Goal: Information Seeking & Learning: Learn about a topic

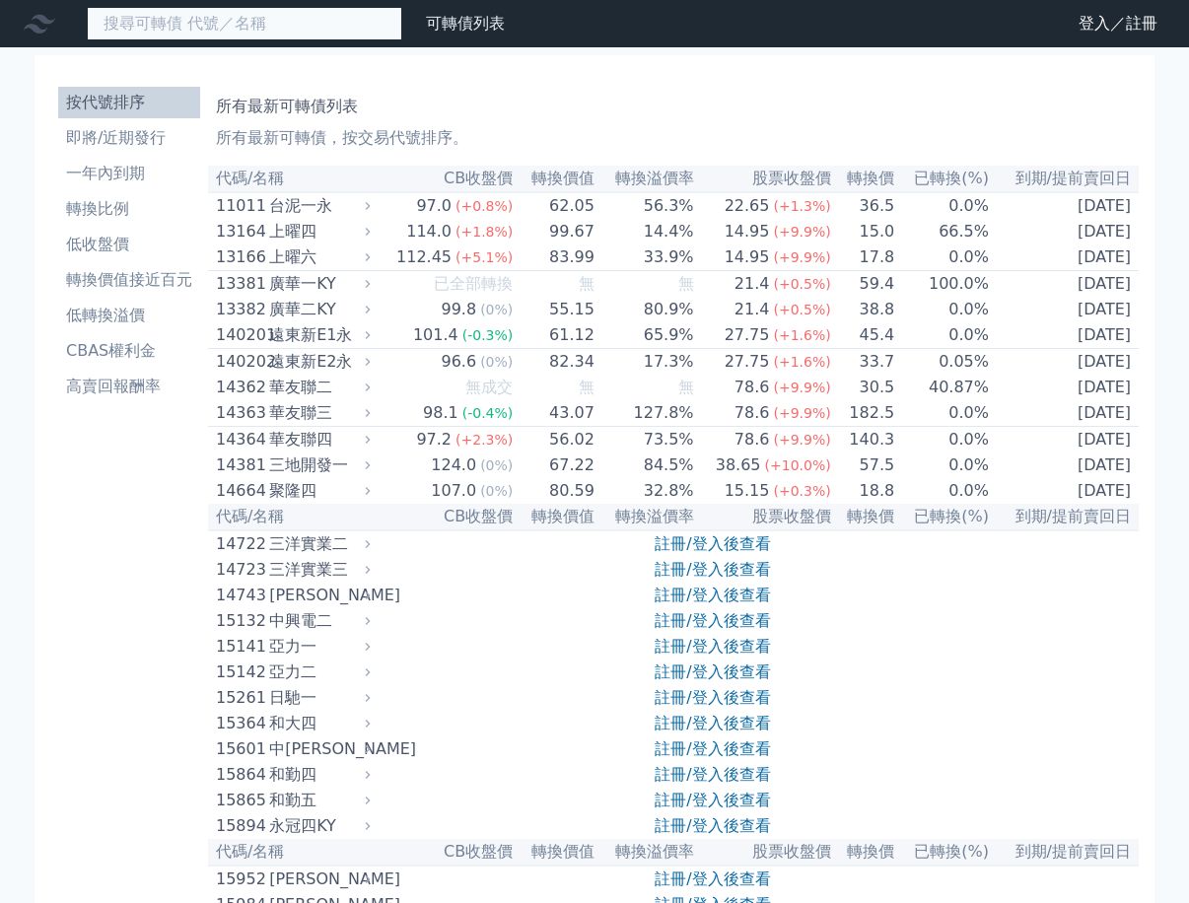
click at [172, 32] on input at bounding box center [245, 24] width 316 height 34
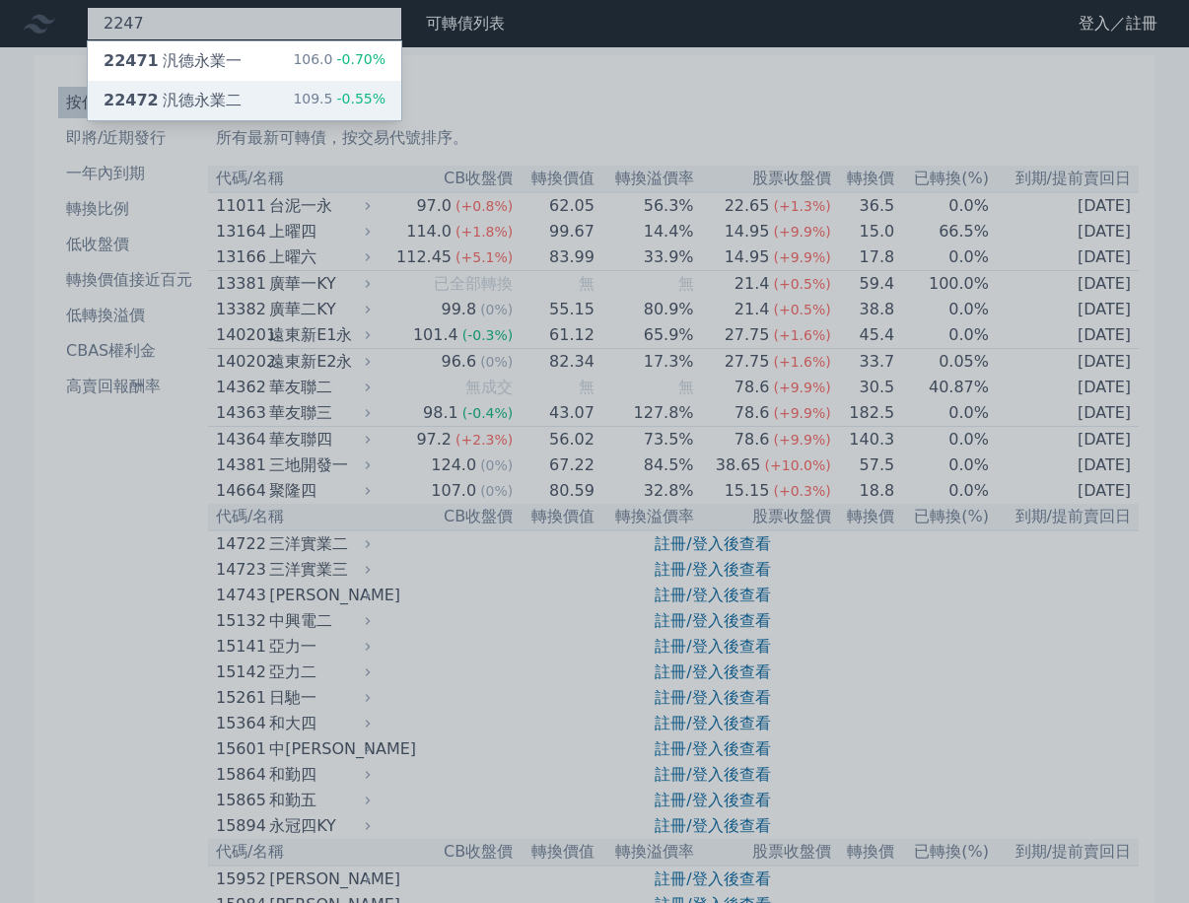
type input "2247"
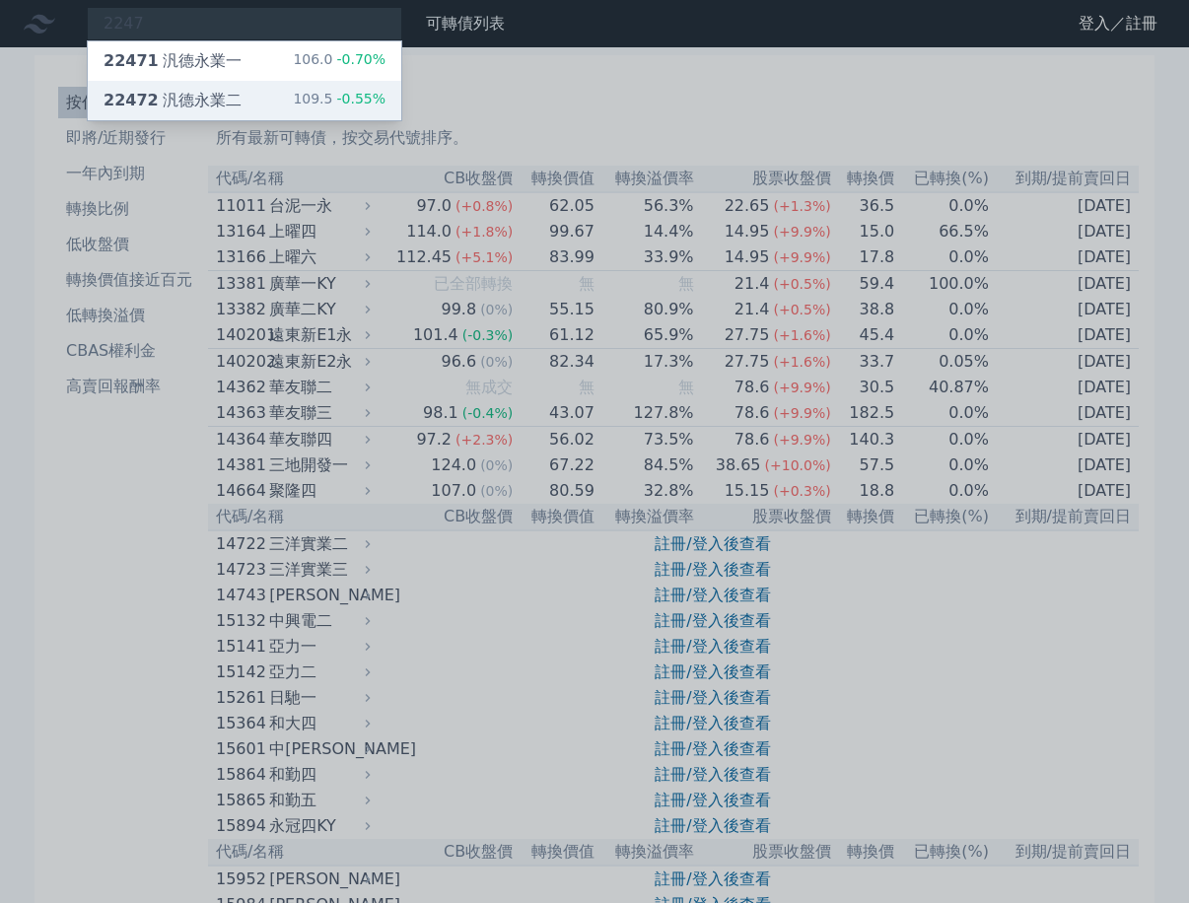
click at [261, 100] on div "22472 汎德永業二 109.5 -0.55%" at bounding box center [245, 100] width 314 height 39
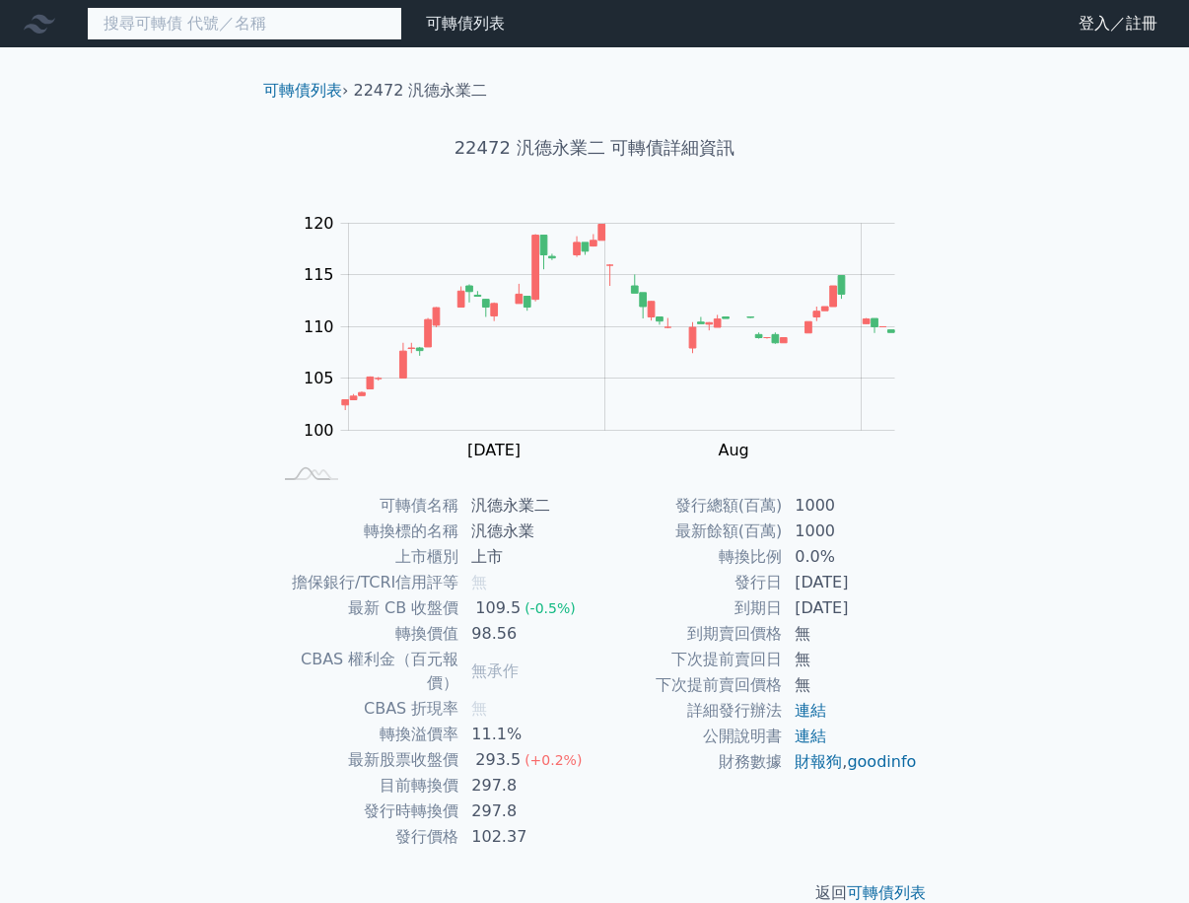
click at [269, 27] on input at bounding box center [245, 24] width 316 height 34
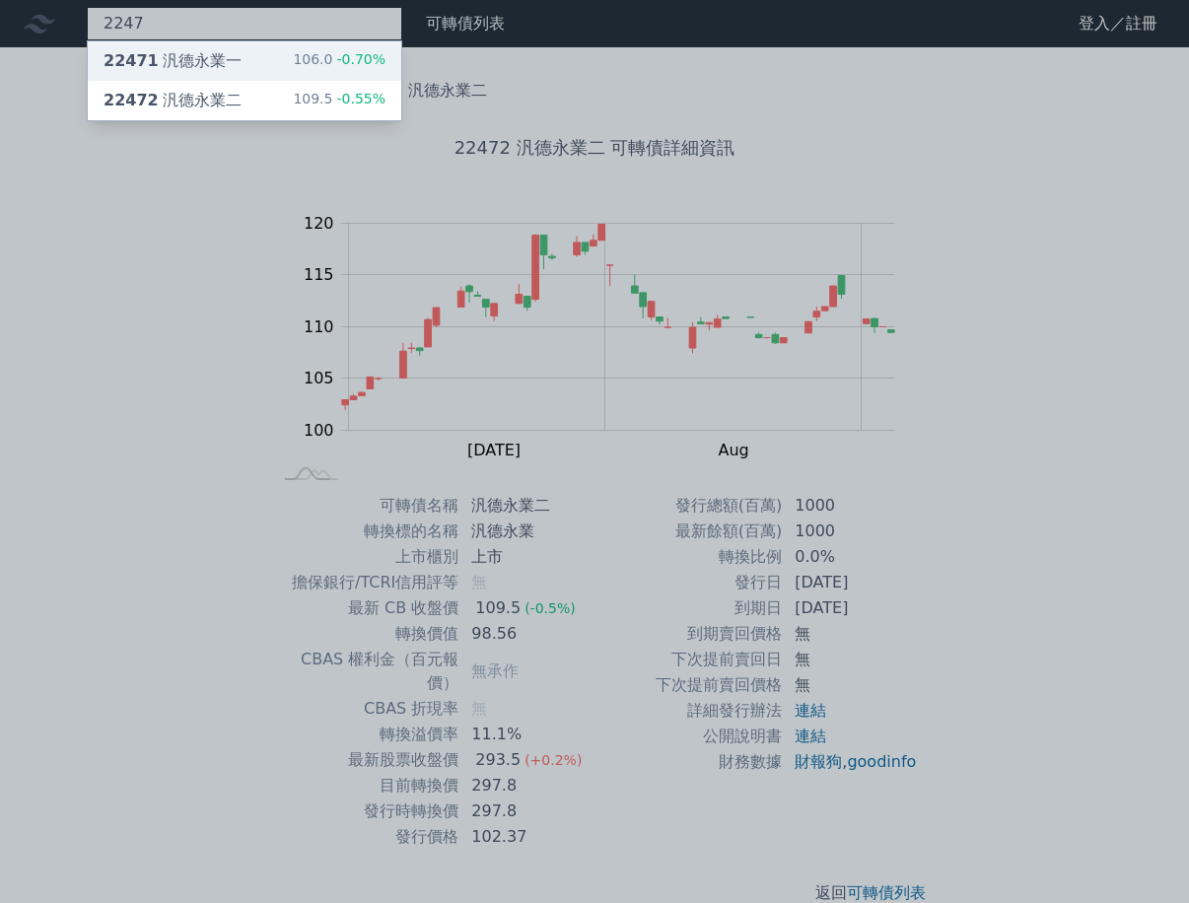
type input "2247"
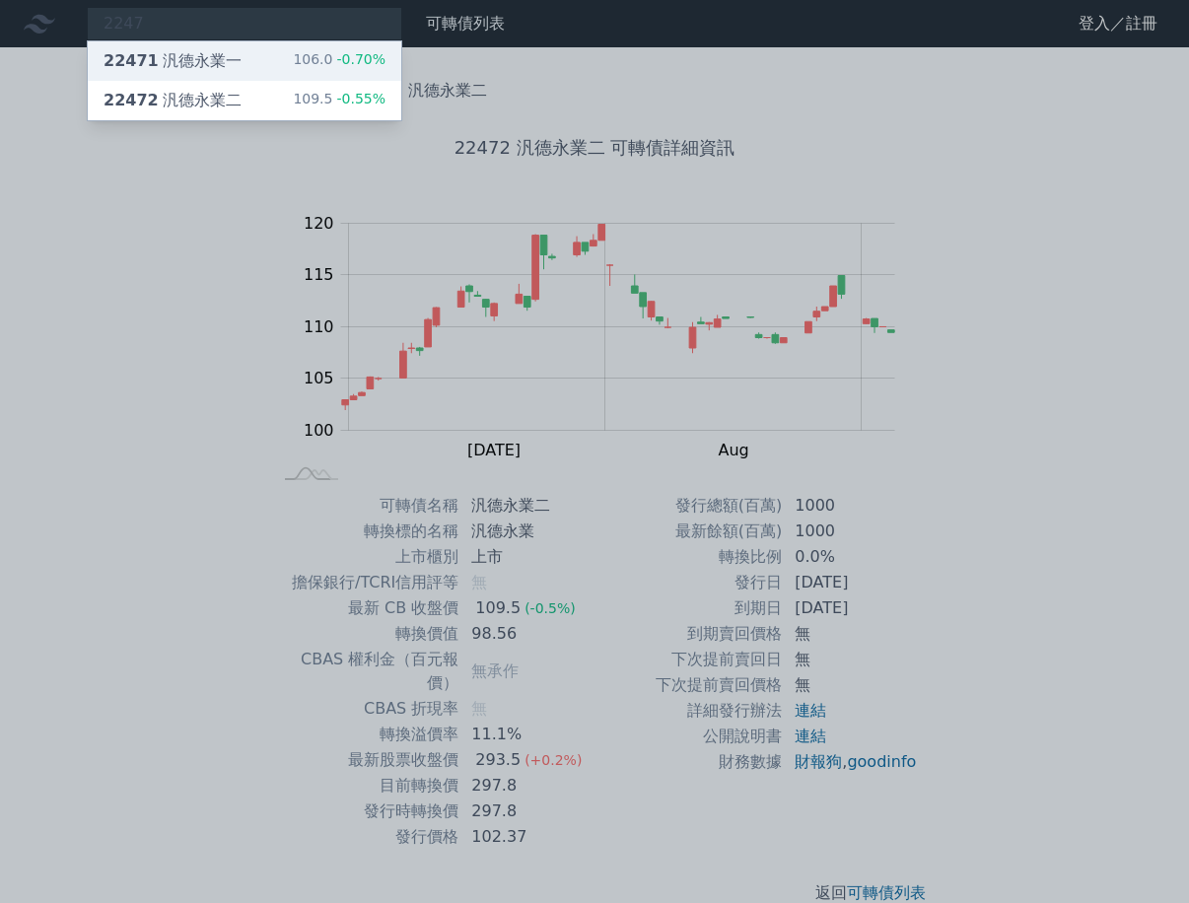
click at [231, 71] on div "22471 汎德永業一" at bounding box center [173, 61] width 138 height 24
